Goal: Navigation & Orientation: Find specific page/section

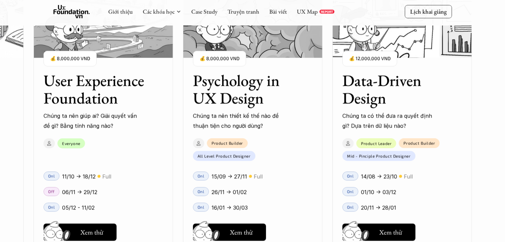
scroll to position [830, 0]
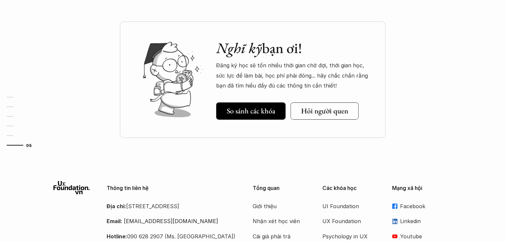
scroll to position [2324, 0]
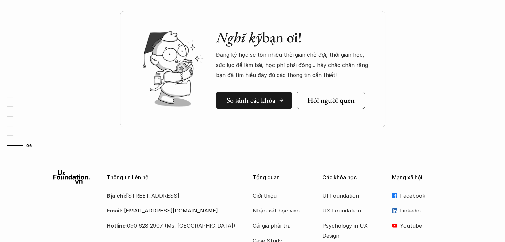
click at [282, 100] on polyline at bounding box center [282, 100] width 2 height 3
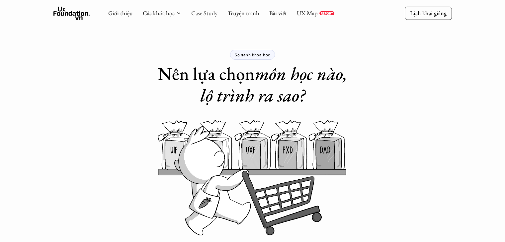
click at [213, 15] on link "Case Study" at bounding box center [204, 13] width 26 height 8
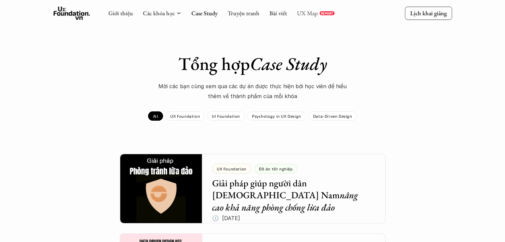
click at [302, 14] on link "UX Map" at bounding box center [307, 13] width 21 height 8
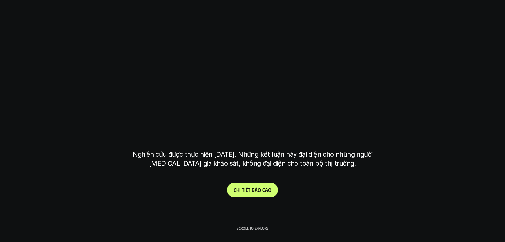
scroll to position [166, 0]
